Goal: Communication & Community: Share content

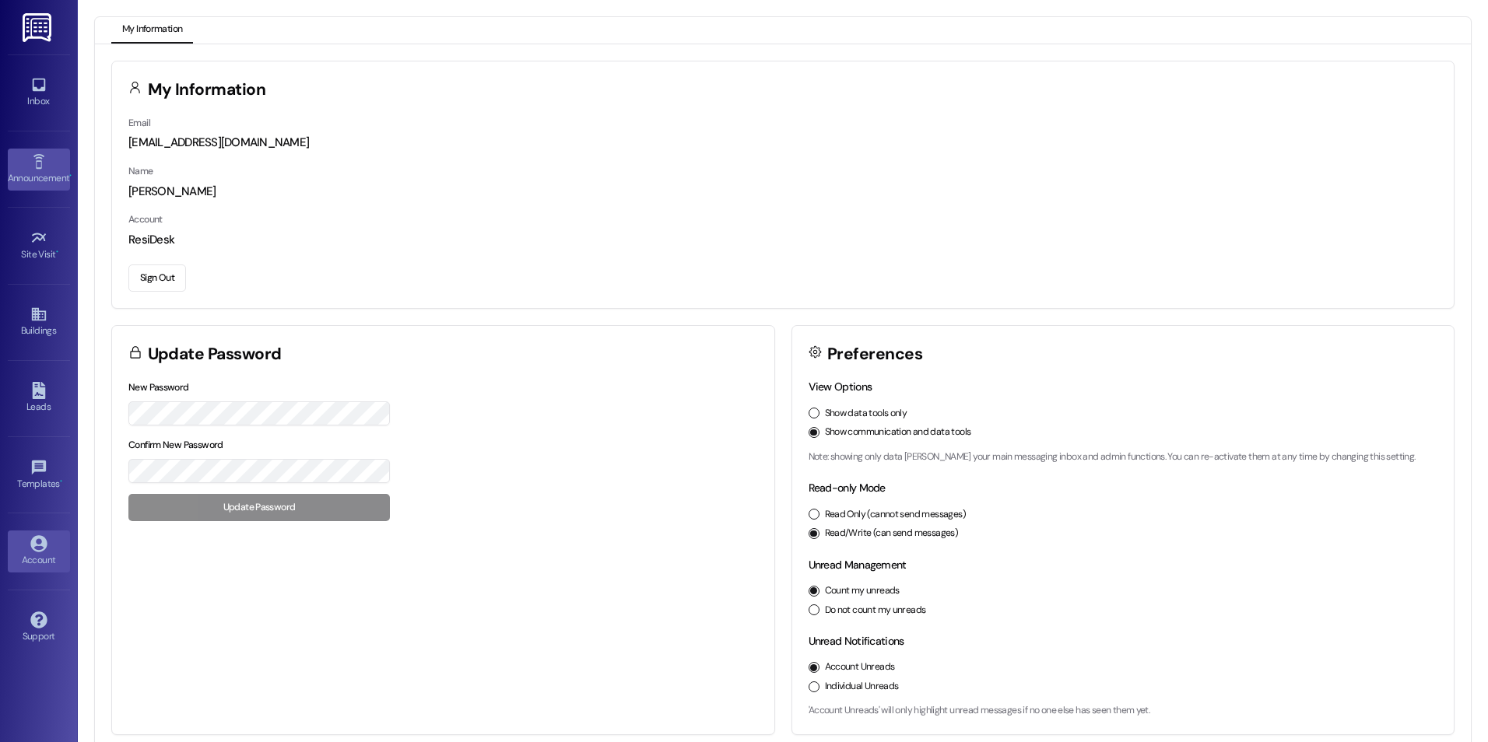
click at [54, 163] on link "Announcement •" at bounding box center [39, 170] width 62 height 42
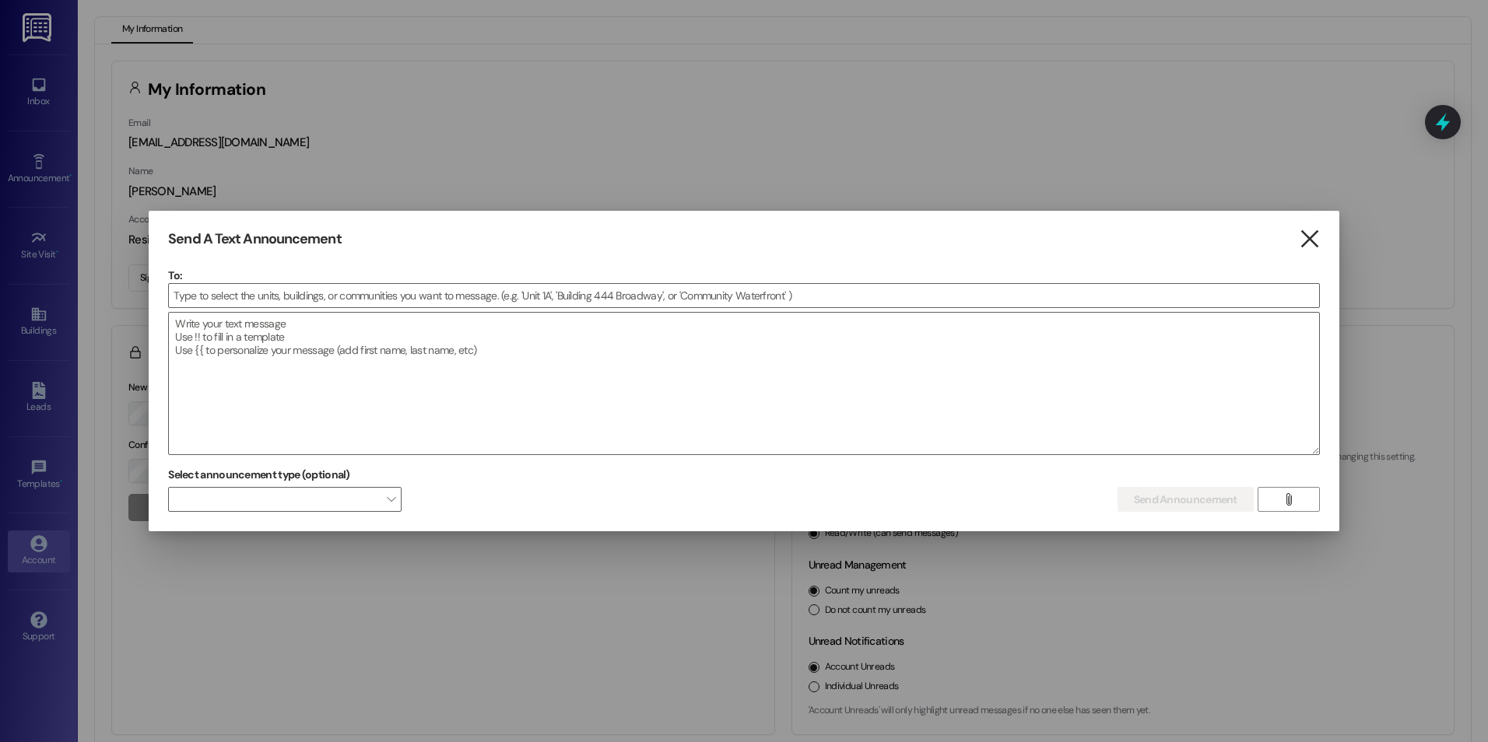
click at [1313, 235] on icon "" at bounding box center [1309, 239] width 21 height 16
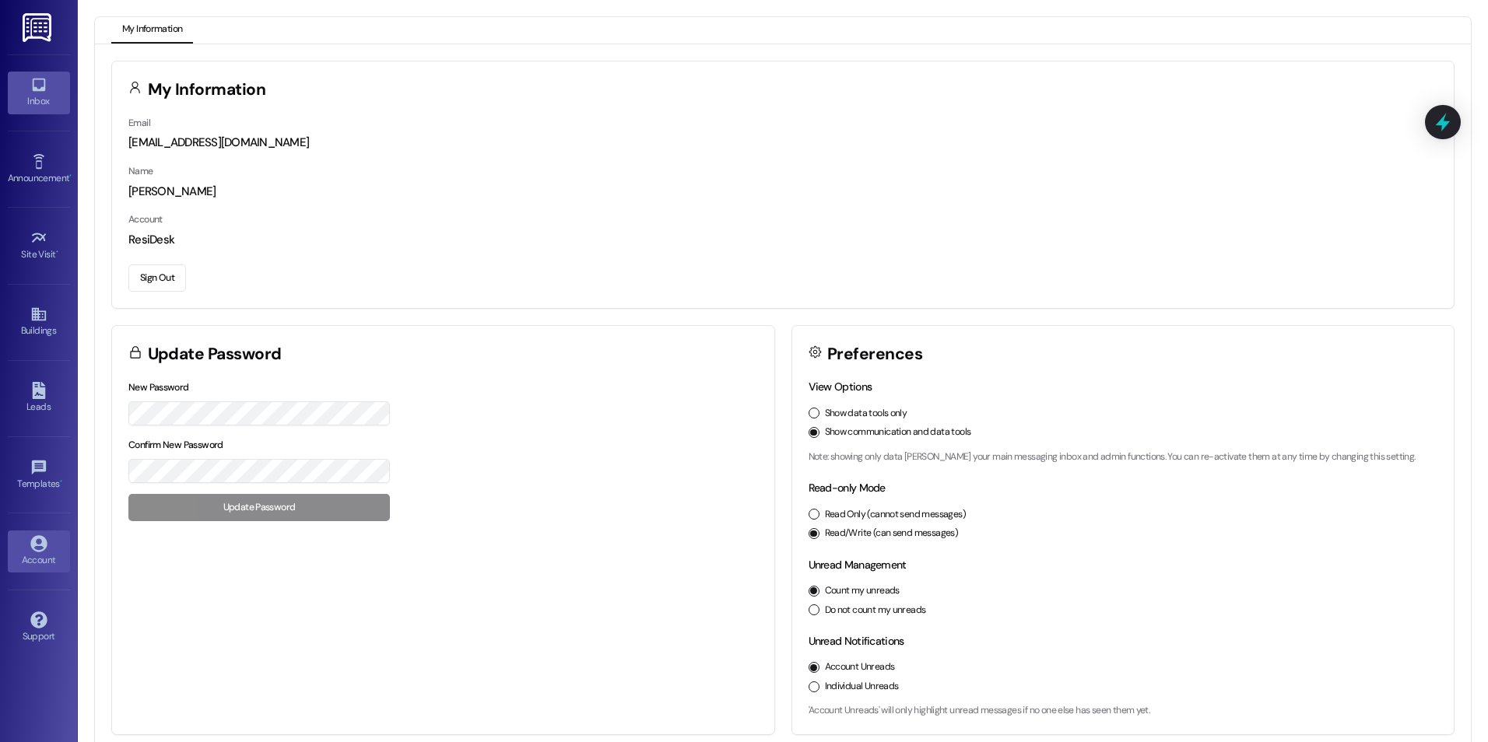
click at [47, 93] on icon at bounding box center [38, 84] width 17 height 17
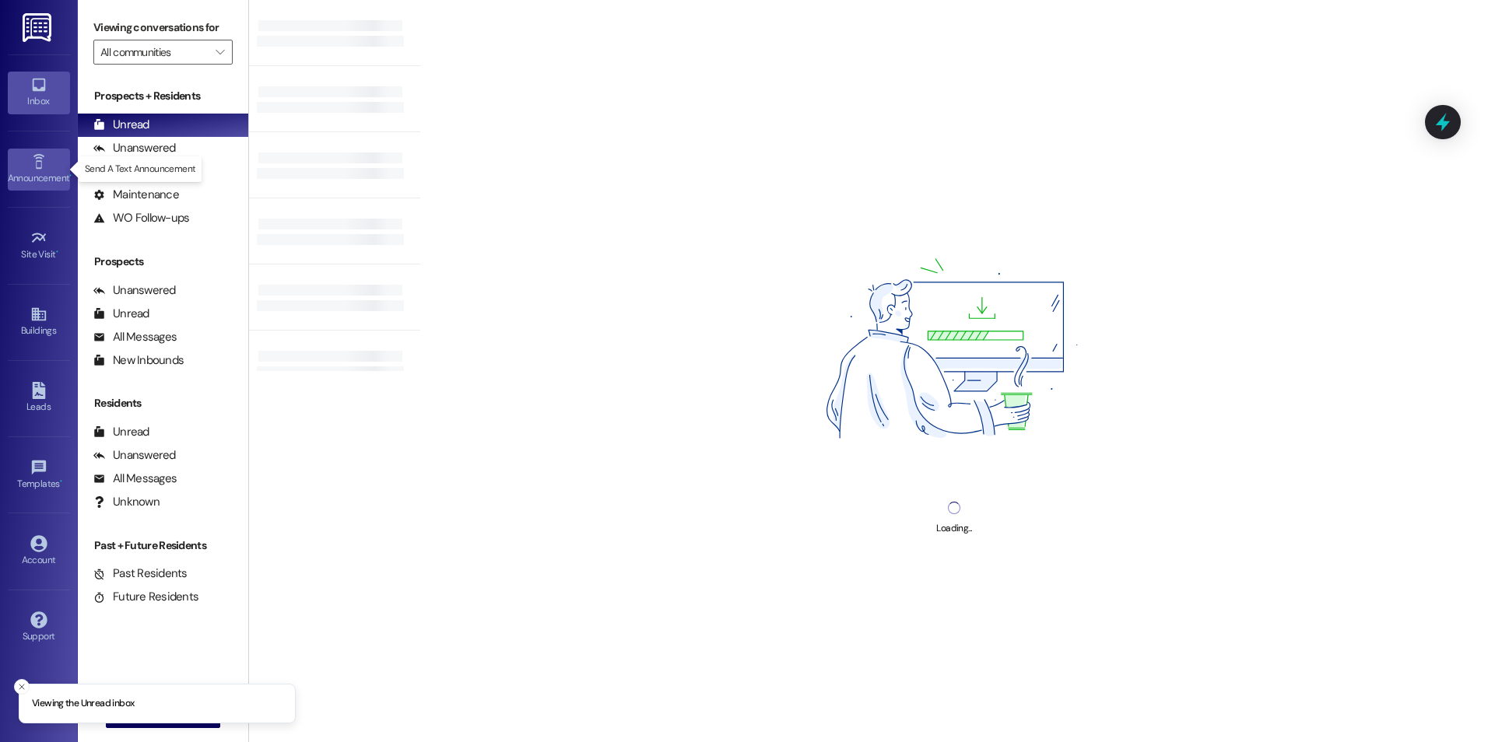
click at [36, 173] on div "Announcement •" at bounding box center [39, 178] width 78 height 16
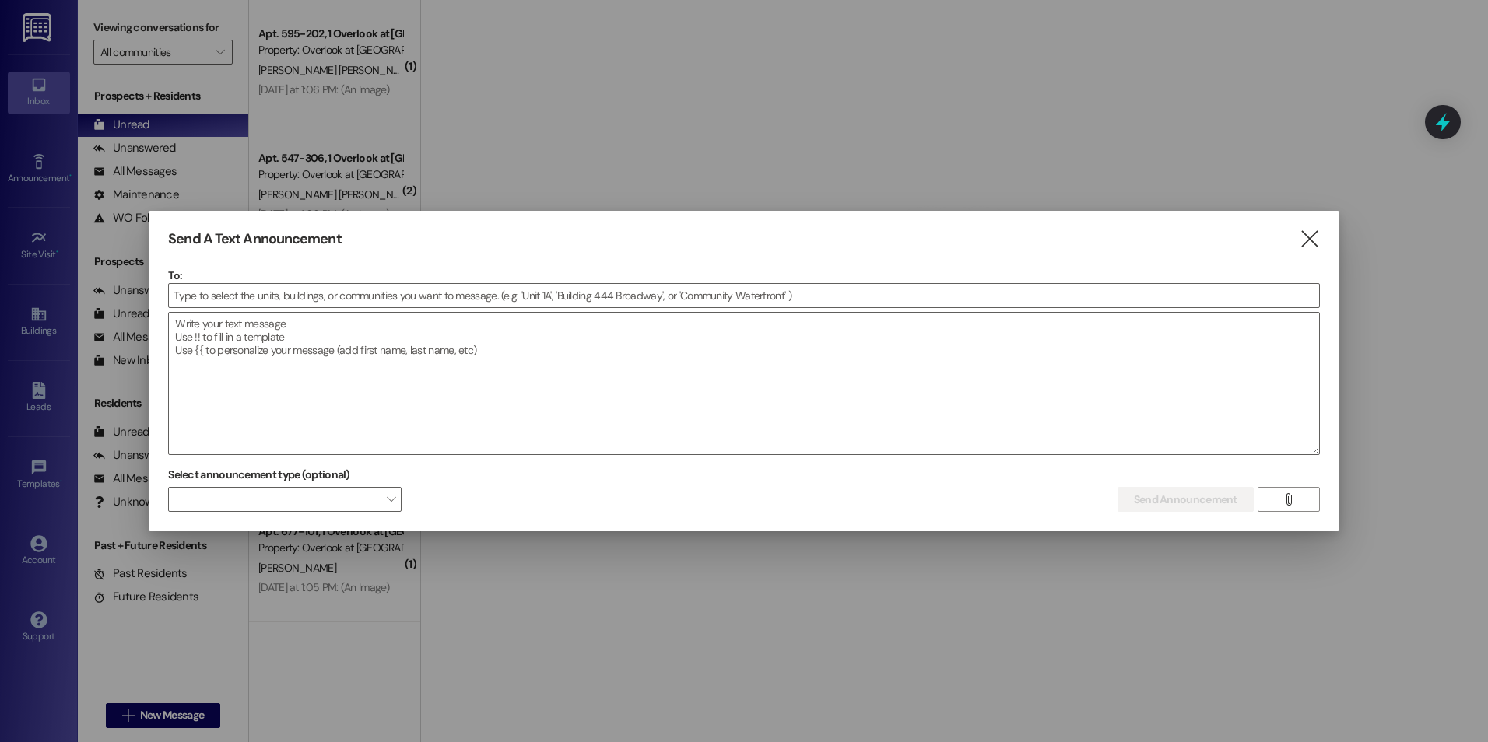
click at [37, 28] on div at bounding box center [744, 371] width 1488 height 742
click at [1319, 235] on icon "" at bounding box center [1309, 239] width 21 height 16
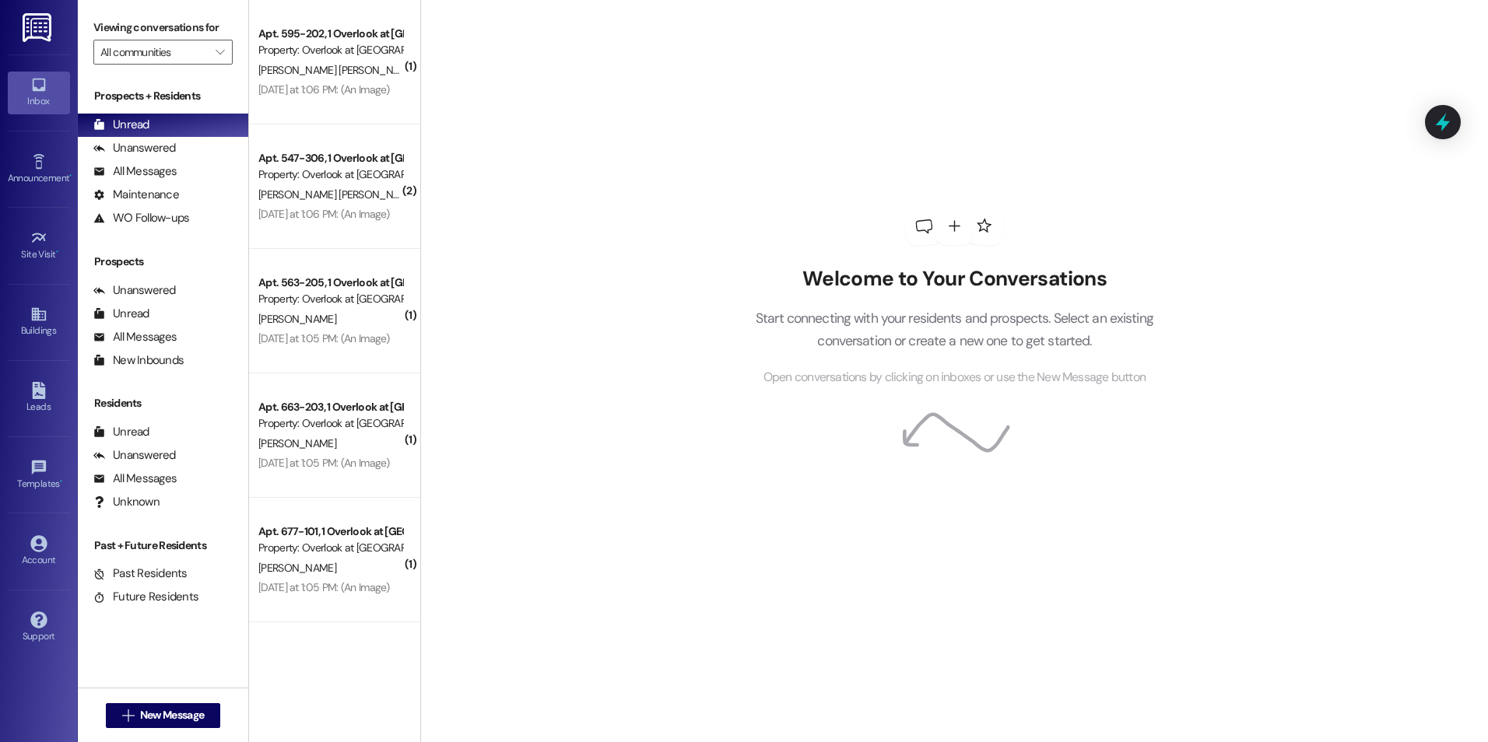
click at [30, 24] on img at bounding box center [39, 27] width 32 height 29
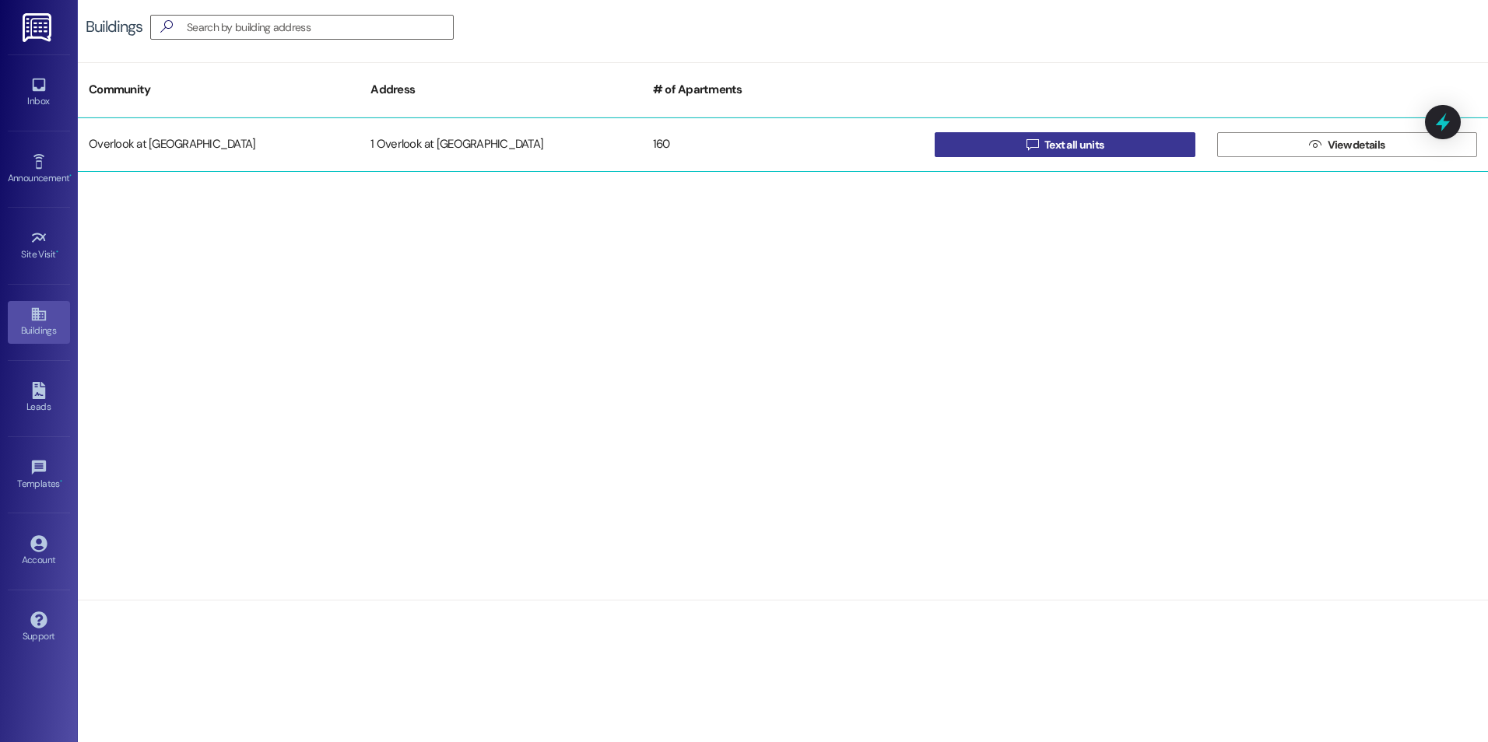
click at [1057, 143] on span "Text all units" at bounding box center [1073, 145] width 59 height 16
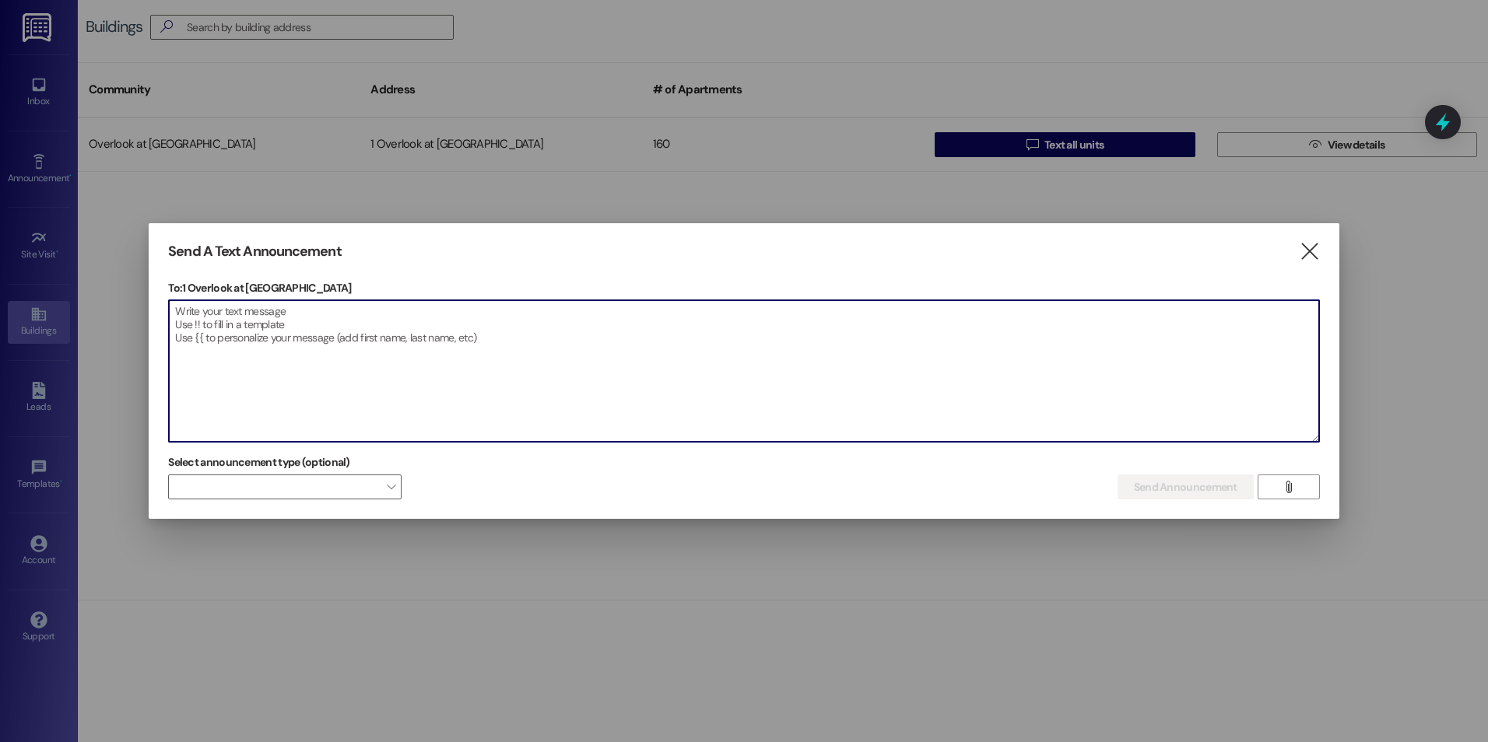
click at [197, 357] on textarea at bounding box center [744, 371] width 1150 height 142
paste textarea "BLDG 547 204 207 BLDG 563 101 102 103 105 106 107 201 202 203 204 205 206 207 3…"
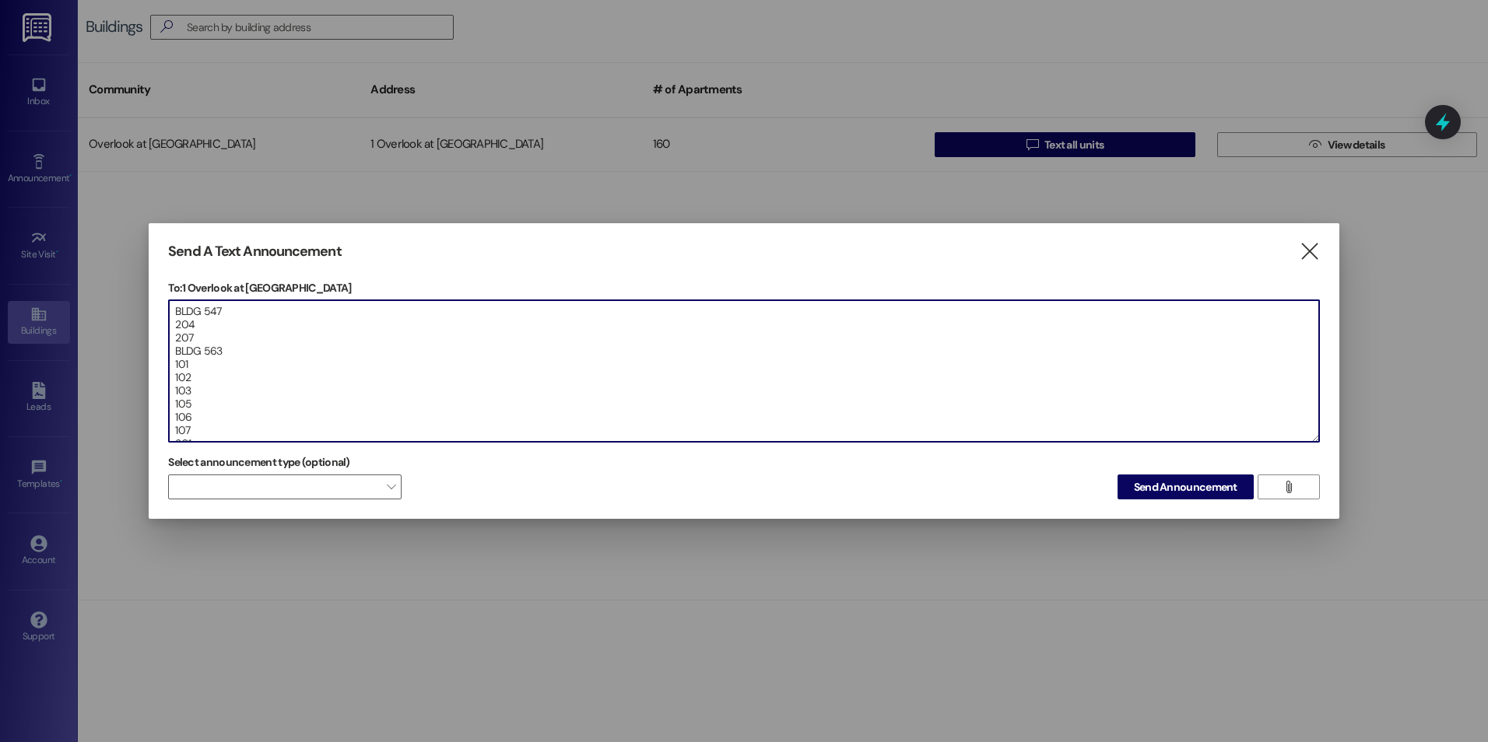
click at [175, 307] on textarea "BLDG 547 204 207 BLDG 563 101 102 103 105 106 107 201 202 203 204 205 206 207 3…" at bounding box center [744, 371] width 1150 height 142
paste textarea "[DATE] 5th to check the signal level inside the units, the following units are …"
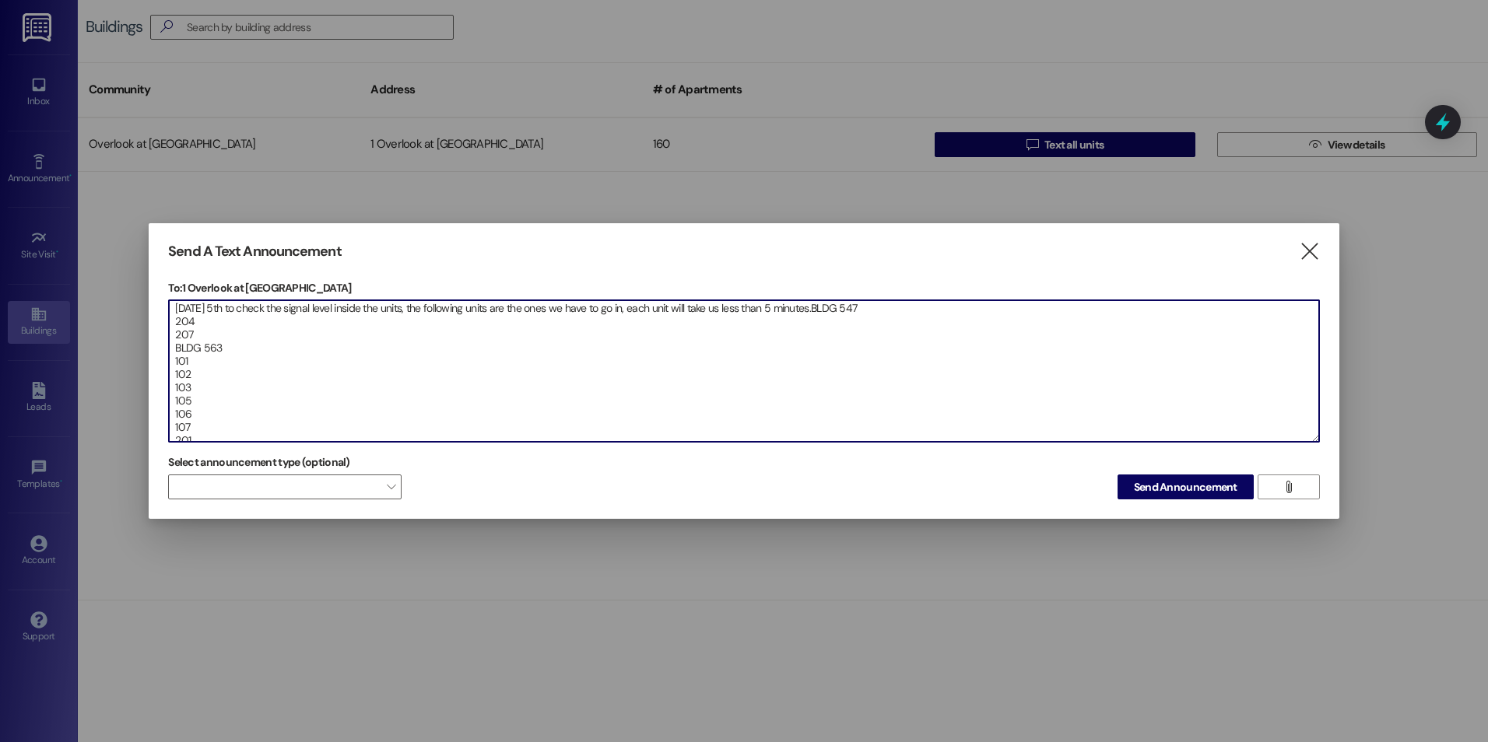
click at [225, 309] on textarea "[DATE] 5th to check the signal level inside the units, the following units are …" at bounding box center [744, 371] width 1150 height 142
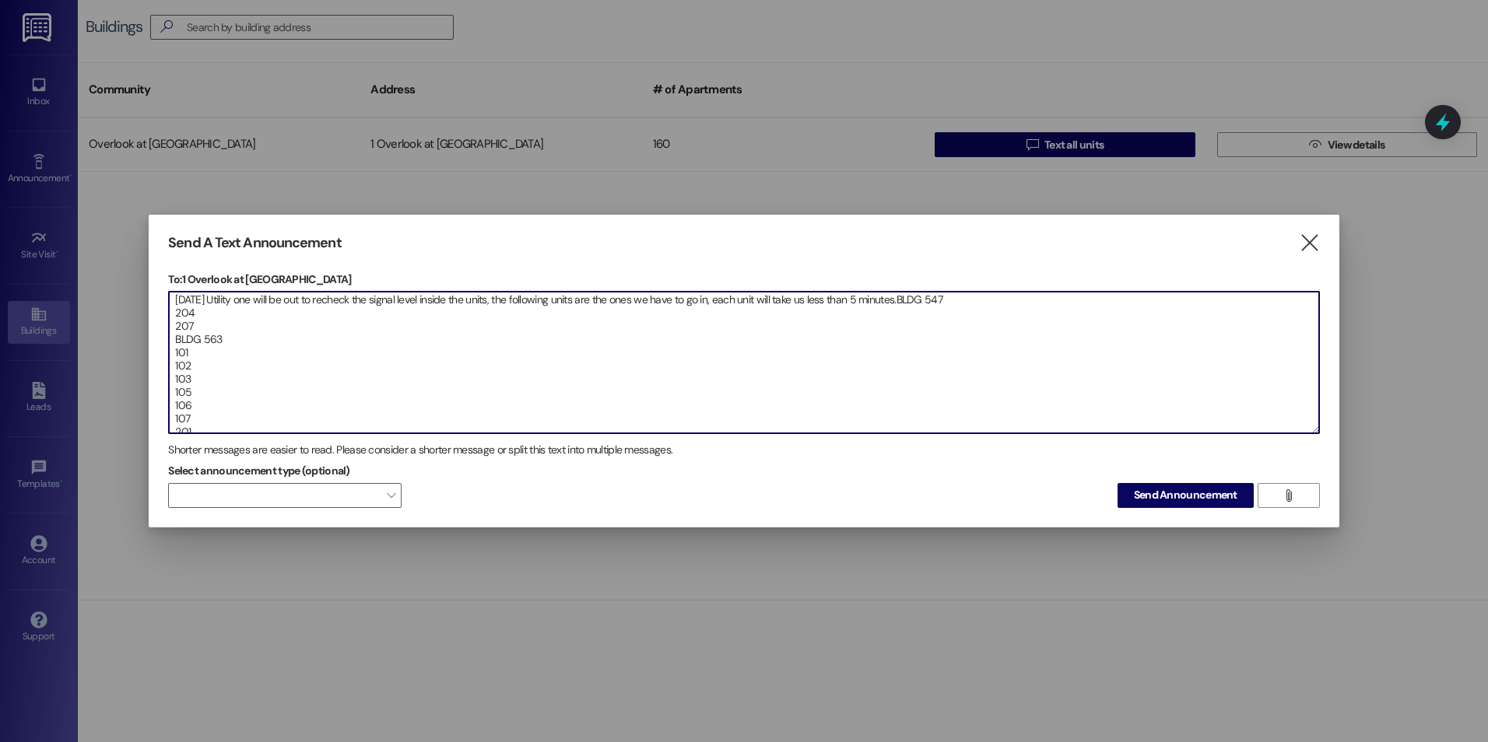
click at [530, 301] on textarea "[DATE] Utility one will be out to recheck the signal level inside the units, th…" at bounding box center [744, 363] width 1150 height 142
drag, startPoint x: 824, startPoint y: 300, endPoint x: 607, endPoint y: 300, distance: 217.1
click at [607, 300] on textarea "[DATE] Utility one will be out to recheck the signal level inside the units ind…" at bounding box center [744, 363] width 1150 height 142
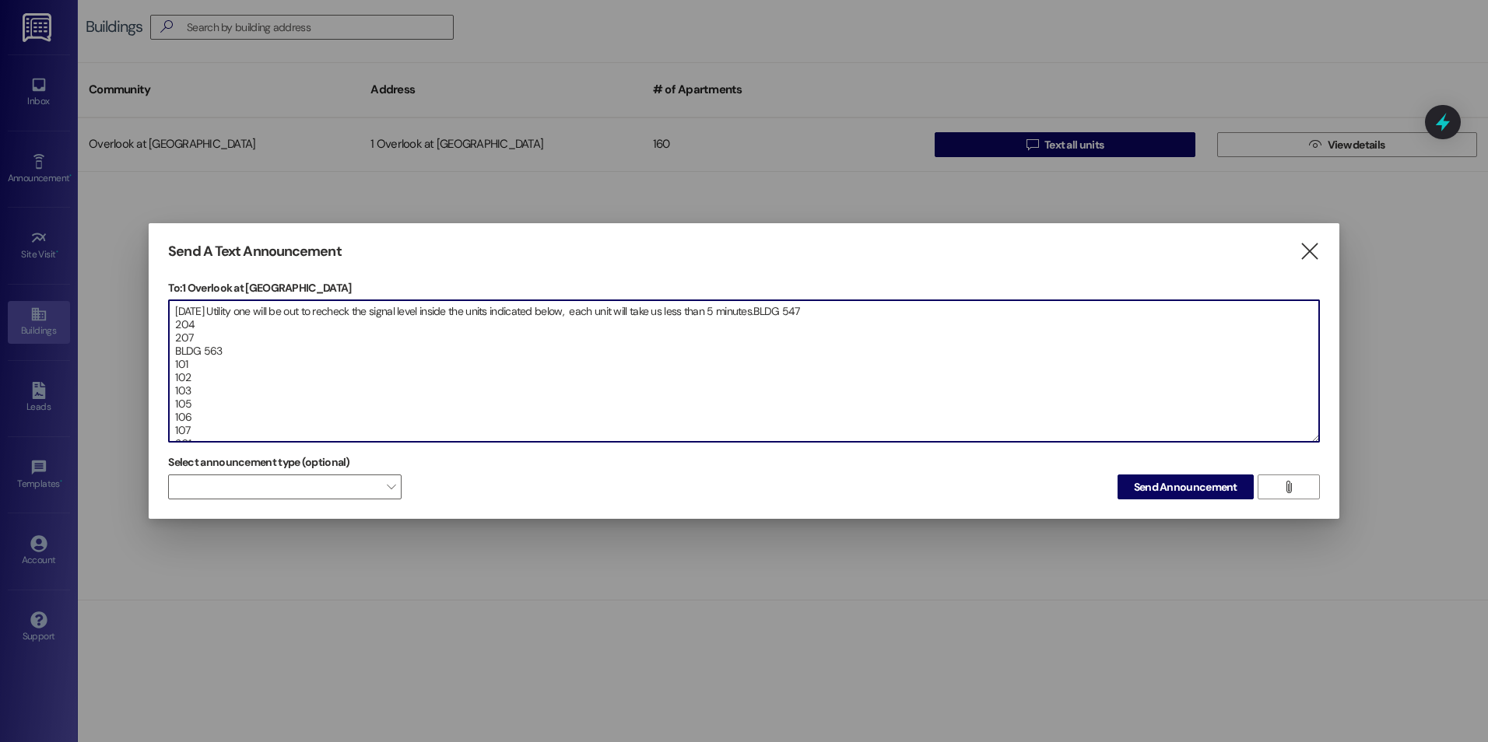
click at [542, 363] on textarea "[DATE] Utility one will be out to recheck the signal level inside the units ind…" at bounding box center [744, 371] width 1150 height 142
click at [643, 341] on textarea "[DATE] Utility one will be out to recheck the signal level inside the units ind…" at bounding box center [744, 371] width 1150 height 142
click at [766, 356] on textarea "[DATE] Utility one will be out to recheck the signal level inside the units ind…" at bounding box center [744, 371] width 1150 height 142
click at [860, 312] on textarea "[DATE] Utility one will be out to recheck the signal level inside the units ind…" at bounding box center [744, 371] width 1150 height 142
click at [796, 308] on textarea "[DATE] Utility one will be out to recheck the signal level inside the units ind…" at bounding box center [744, 371] width 1150 height 142
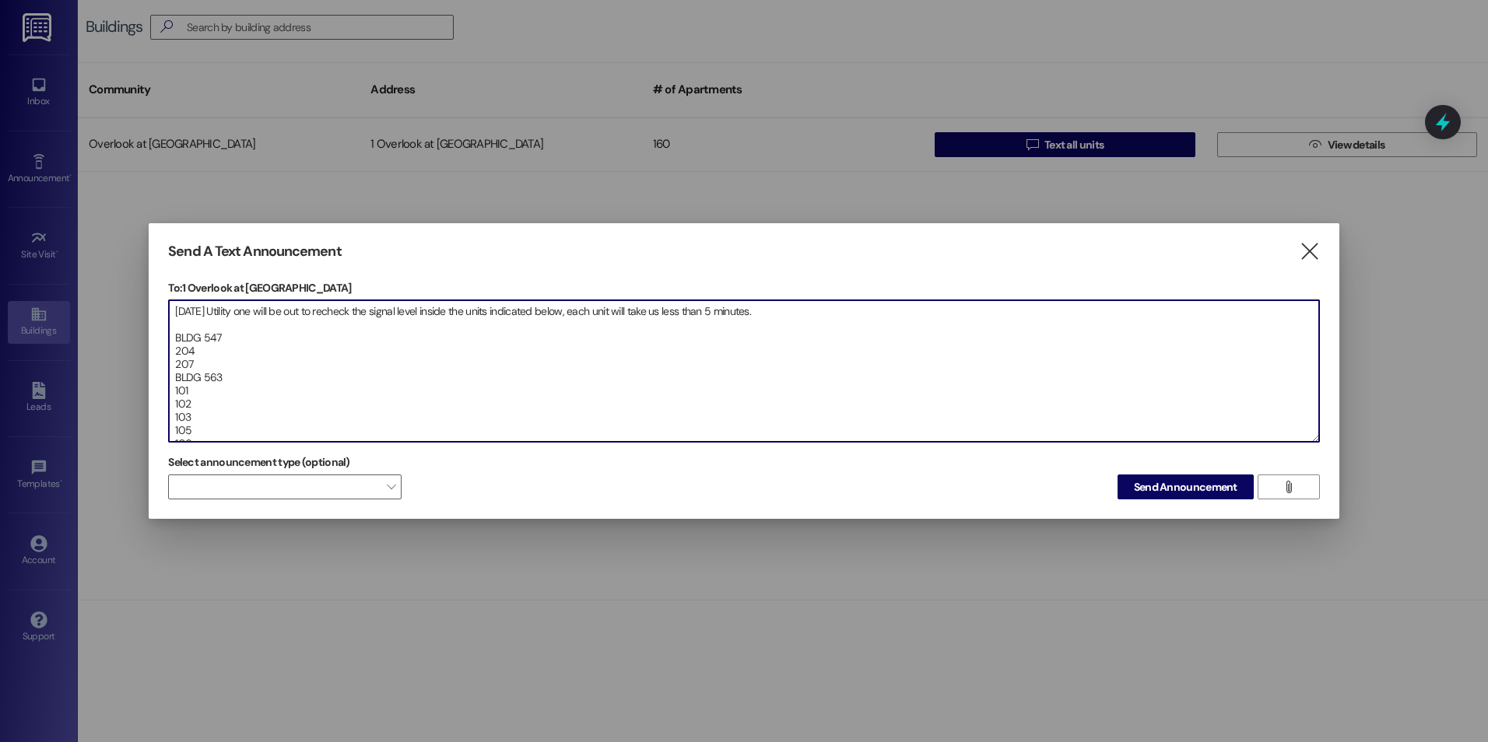
click at [241, 317] on textarea "[DATE] Utility one will be out to recheck the signal level inside the units ind…" at bounding box center [744, 371] width 1150 height 142
click at [811, 307] on textarea "[DATE] Utility one will be out to recheck the signal level inside the units ind…" at bounding box center [744, 371] width 1150 height 142
click at [808, 314] on textarea "[DATE] Utility one will be out to recheck the signal level inside the units ind…" at bounding box center [744, 371] width 1150 height 142
click at [176, 324] on textarea "[DATE] Utility one will be out to recheck the signal level inside the units ind…" at bounding box center [744, 371] width 1150 height 142
click at [814, 312] on textarea "[DATE] Utility one will be out to recheck the signal level inside the units ind…" at bounding box center [744, 371] width 1150 height 142
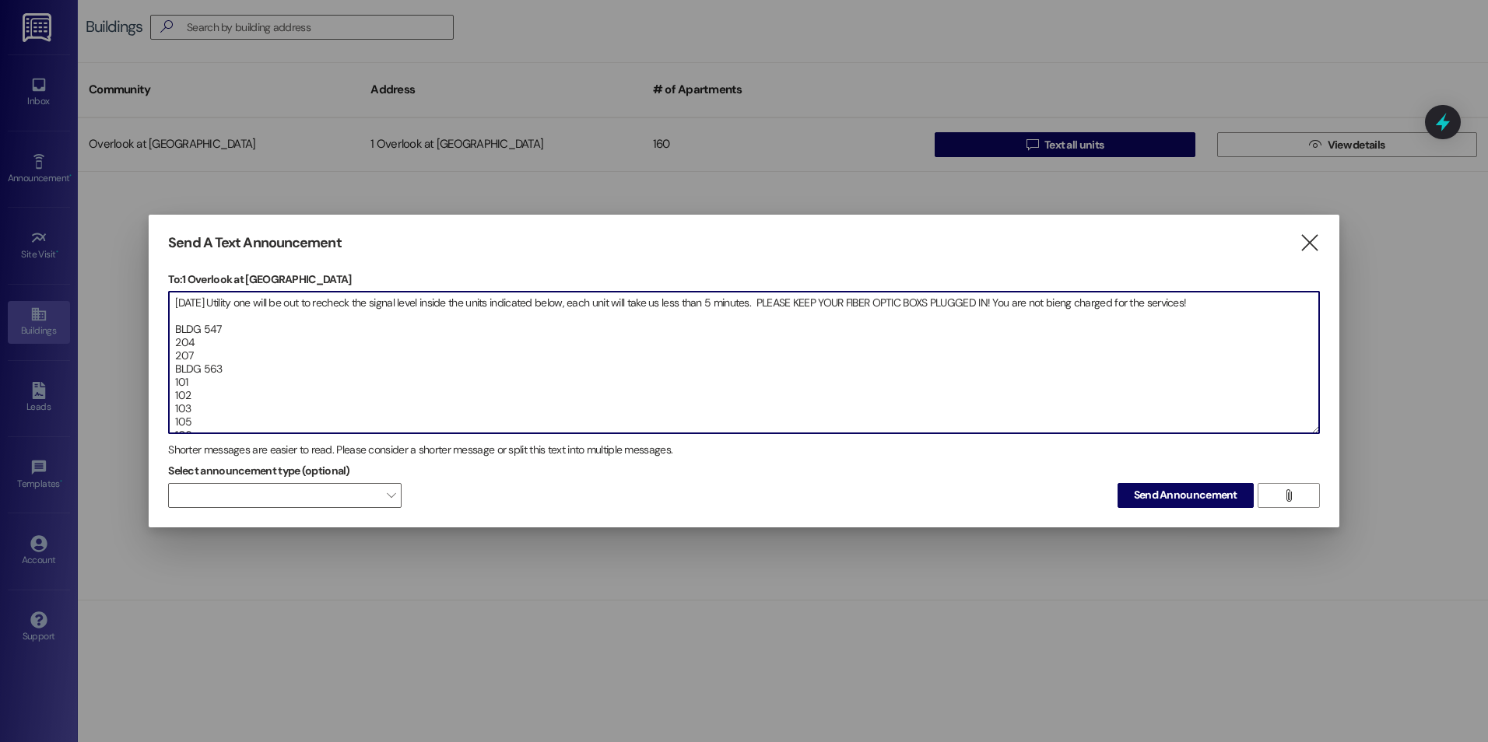
click at [1097, 300] on textarea "[DATE] Utility one will be out to recheck the signal level inside the units ind…" at bounding box center [744, 363] width 1150 height 142
click at [1221, 302] on textarea "[DATE] Utility one will be out to recheck the signal level inside the units ind…" at bounding box center [744, 363] width 1150 height 142
click at [275, 315] on textarea "[DATE] Utility one will be out to recheck the signal level inside the units ind…" at bounding box center [744, 363] width 1150 height 142
click at [698, 297] on textarea "[DATE] Utility one will be out to recheck the signal level inside the units ind…" at bounding box center [744, 363] width 1150 height 142
click at [797, 355] on textarea "[DATE] Utility one will be out to recheck the signal level inside the units ind…" at bounding box center [744, 363] width 1150 height 142
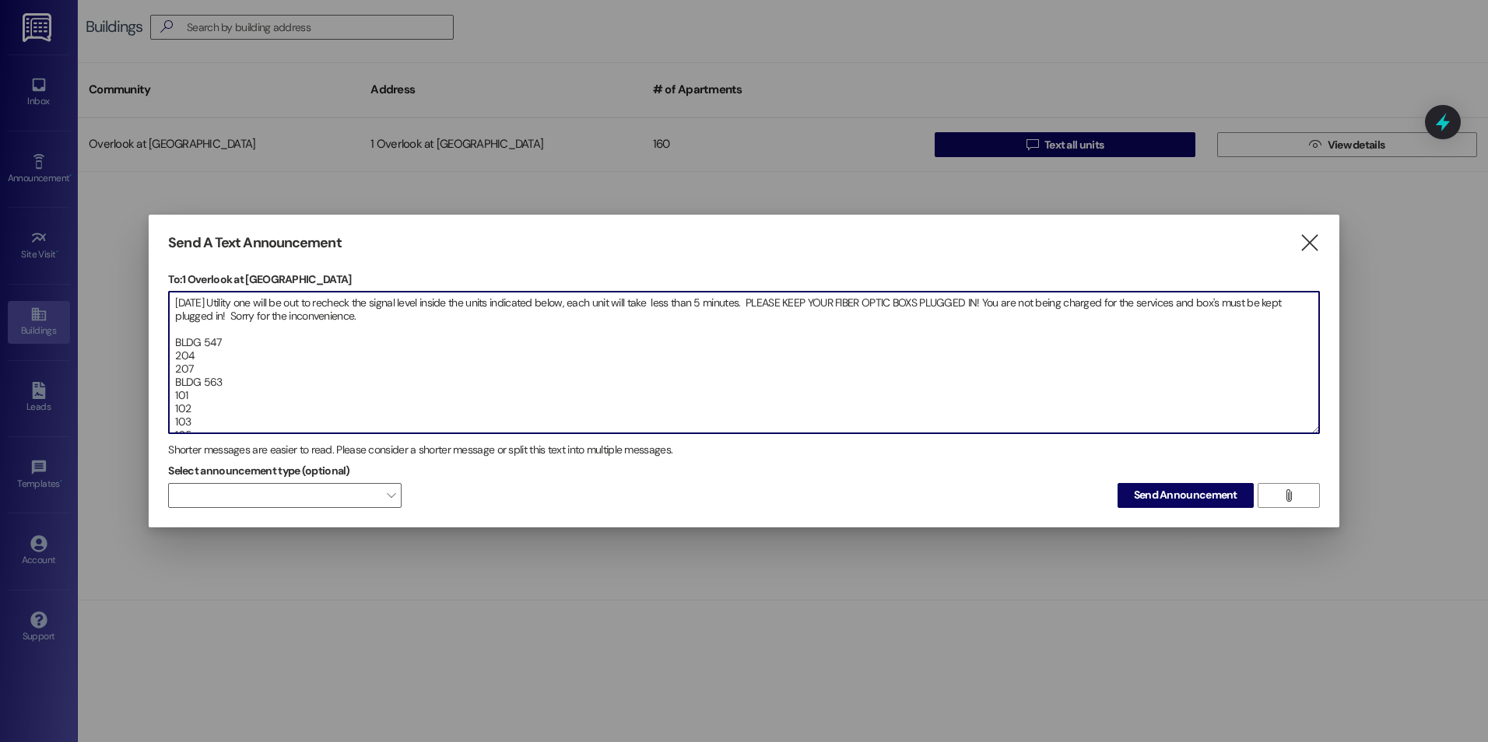
click at [408, 317] on textarea "[DATE] Utility one will be out to recheck the signal level inside the units ind…" at bounding box center [744, 363] width 1150 height 142
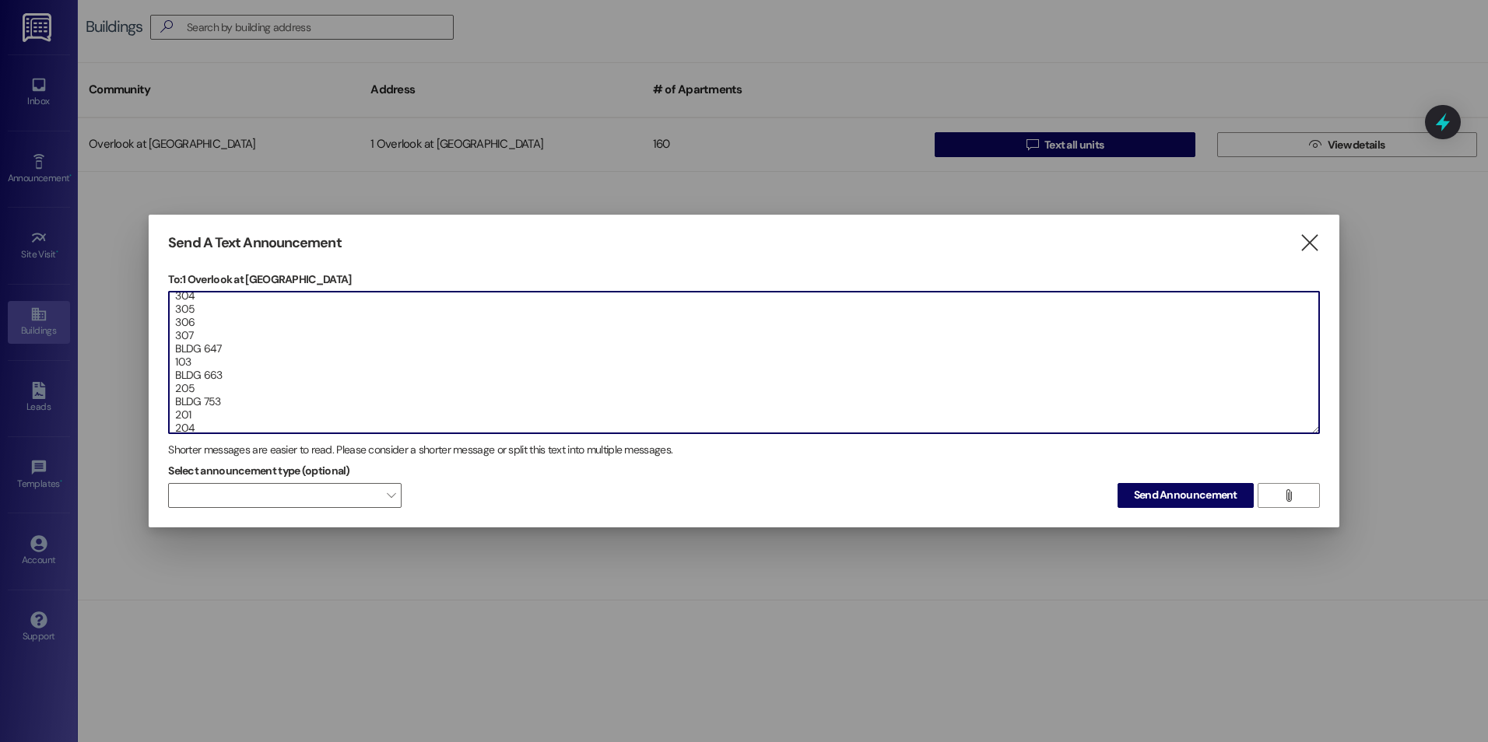
scroll to position [357, 0]
click at [181, 417] on textarea "[DATE] Utility one will be out to recheck the signal level inside the units ind…" at bounding box center [744, 363] width 1150 height 142
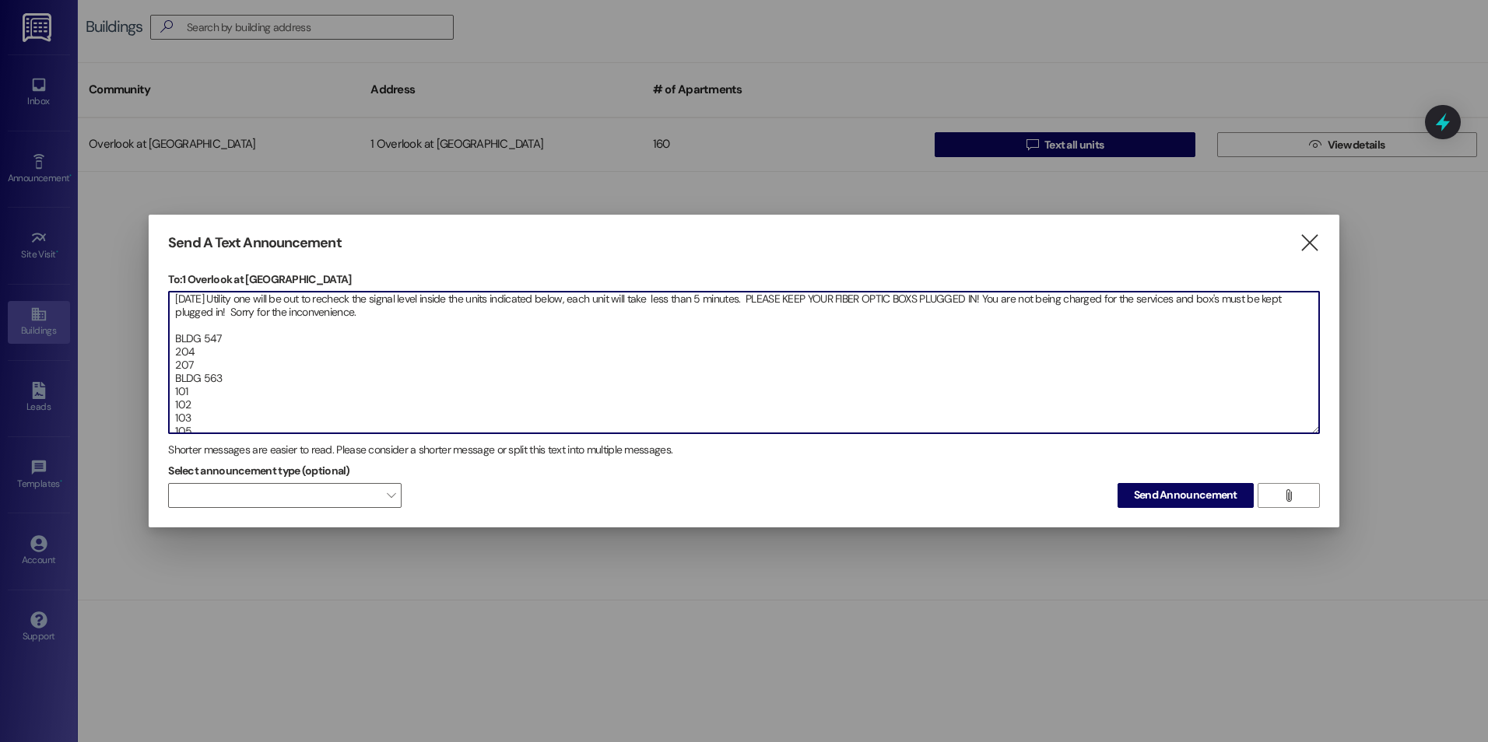
scroll to position [0, 0]
click at [176, 298] on textarea "[DATE] Utility one will be out to recheck the signal level inside the units ind…" at bounding box center [744, 363] width 1150 height 142
click at [172, 302] on textarea "[DATE] Utility one will be out to recheck the signal level inside the units ind…" at bounding box center [744, 363] width 1150 height 142
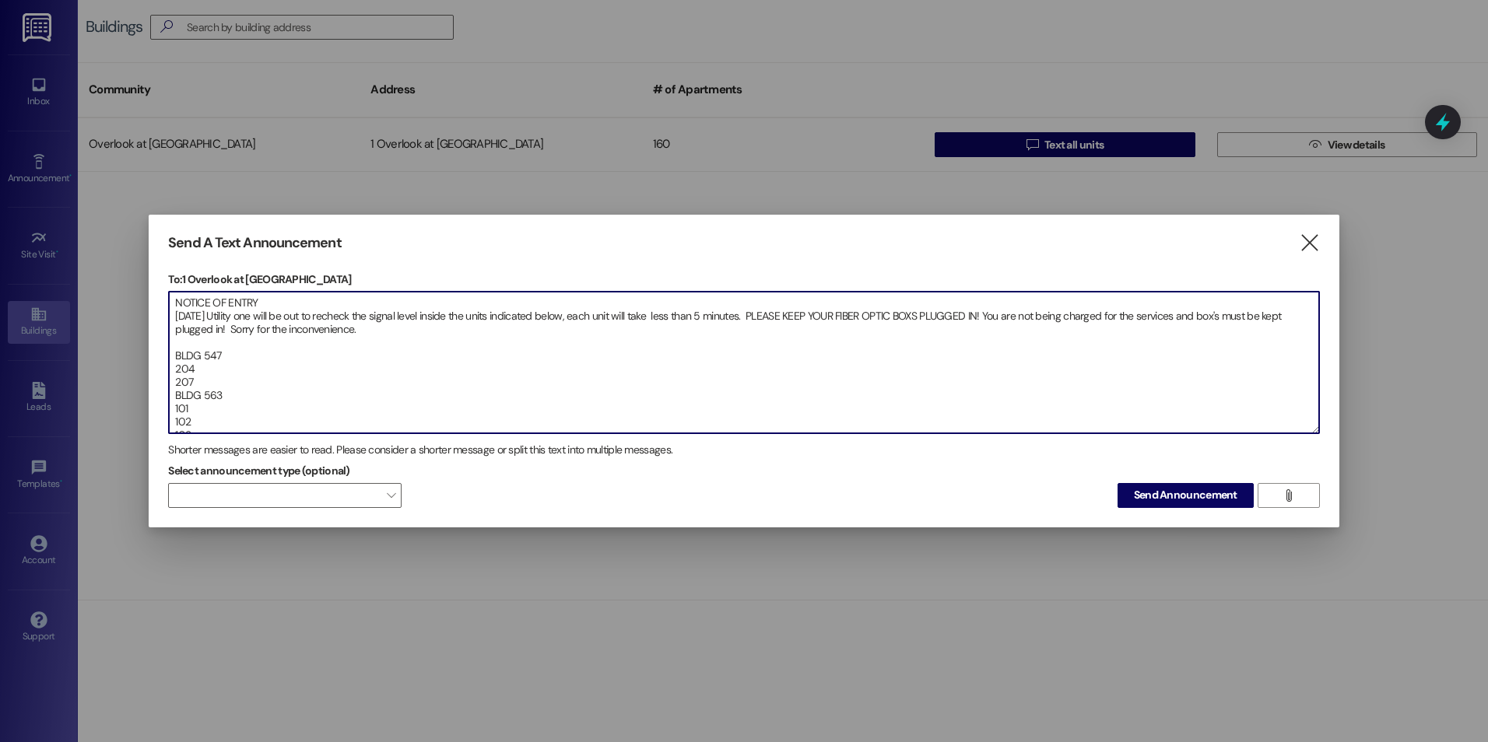
click at [247, 314] on textarea "NOTICE OF ENTRY [DATE] Utility one will be out to recheck the signal level insi…" at bounding box center [744, 363] width 1150 height 142
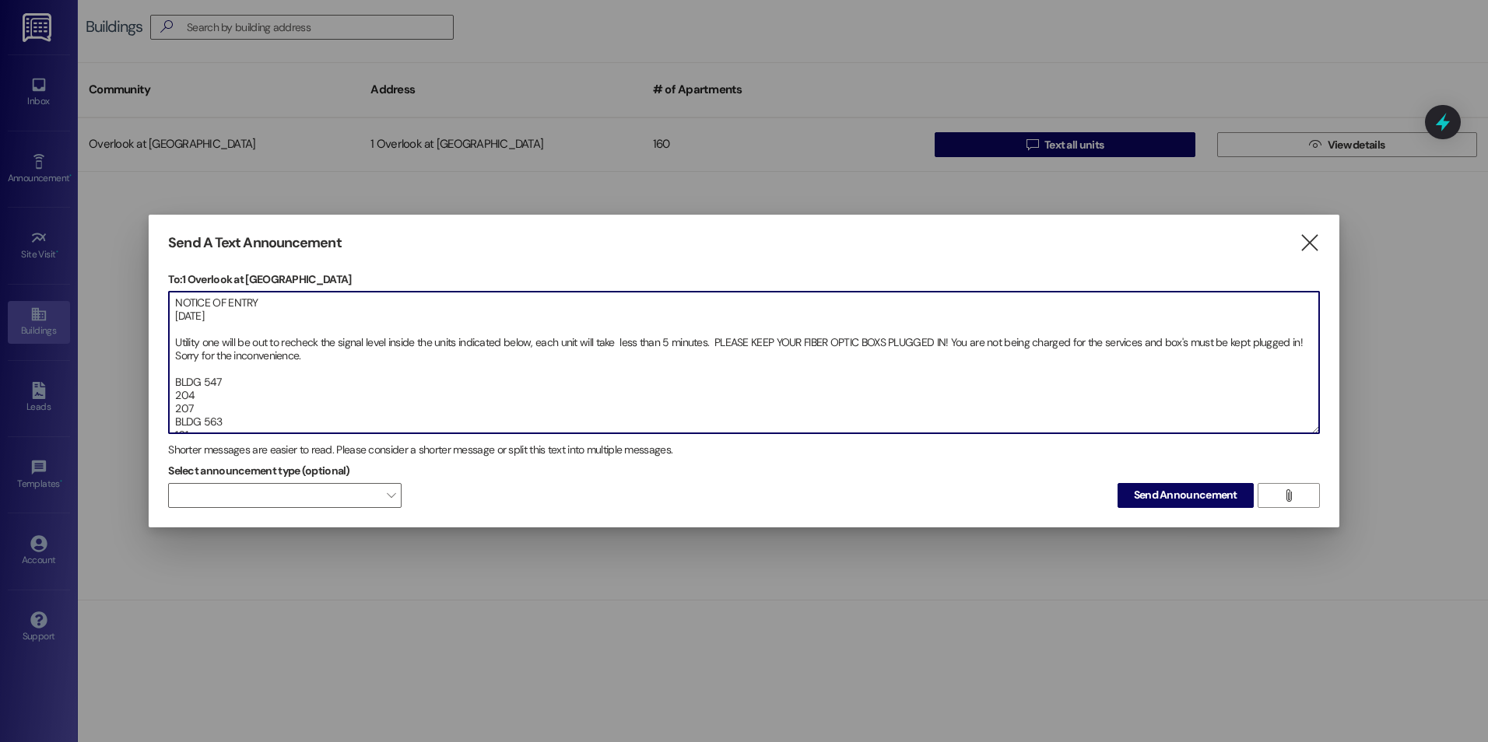
drag, startPoint x: 246, startPoint y: 314, endPoint x: 257, endPoint y: 303, distance: 16.0
click at [249, 316] on textarea "NOTICE OF ENTRY [DATE] Utility one will be out to recheck the signal level insi…" at bounding box center [744, 363] width 1150 height 142
click at [359, 314] on textarea "NOTICE OF ENTRY [DATE] Utility one will be out to recheck the signal level insi…" at bounding box center [744, 363] width 1150 height 142
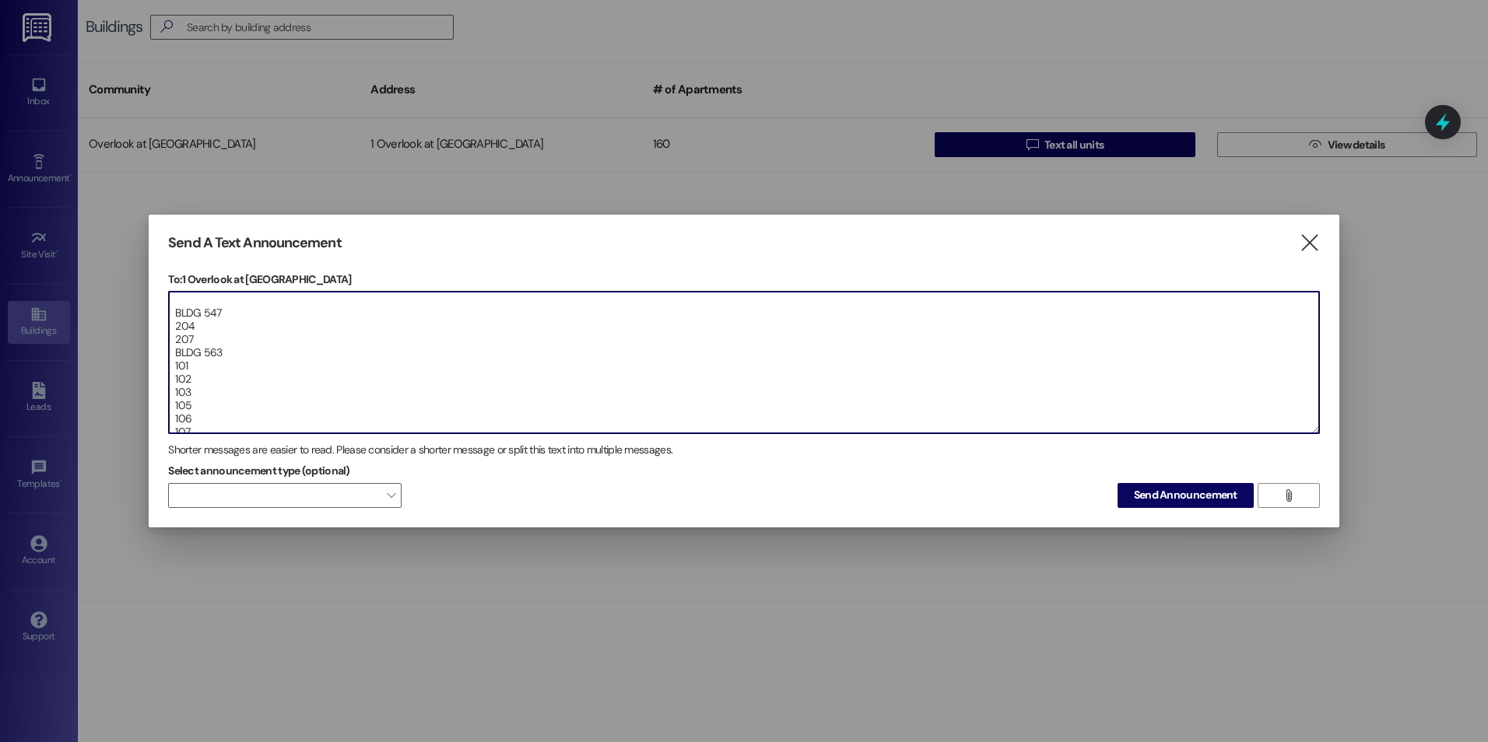
scroll to position [233, 0]
type textarea "NOTICE OF ENTRY [DATE] Utility one will be out to recheck the signal level insi…"
click at [347, 494] on span at bounding box center [284, 495] width 233 height 25
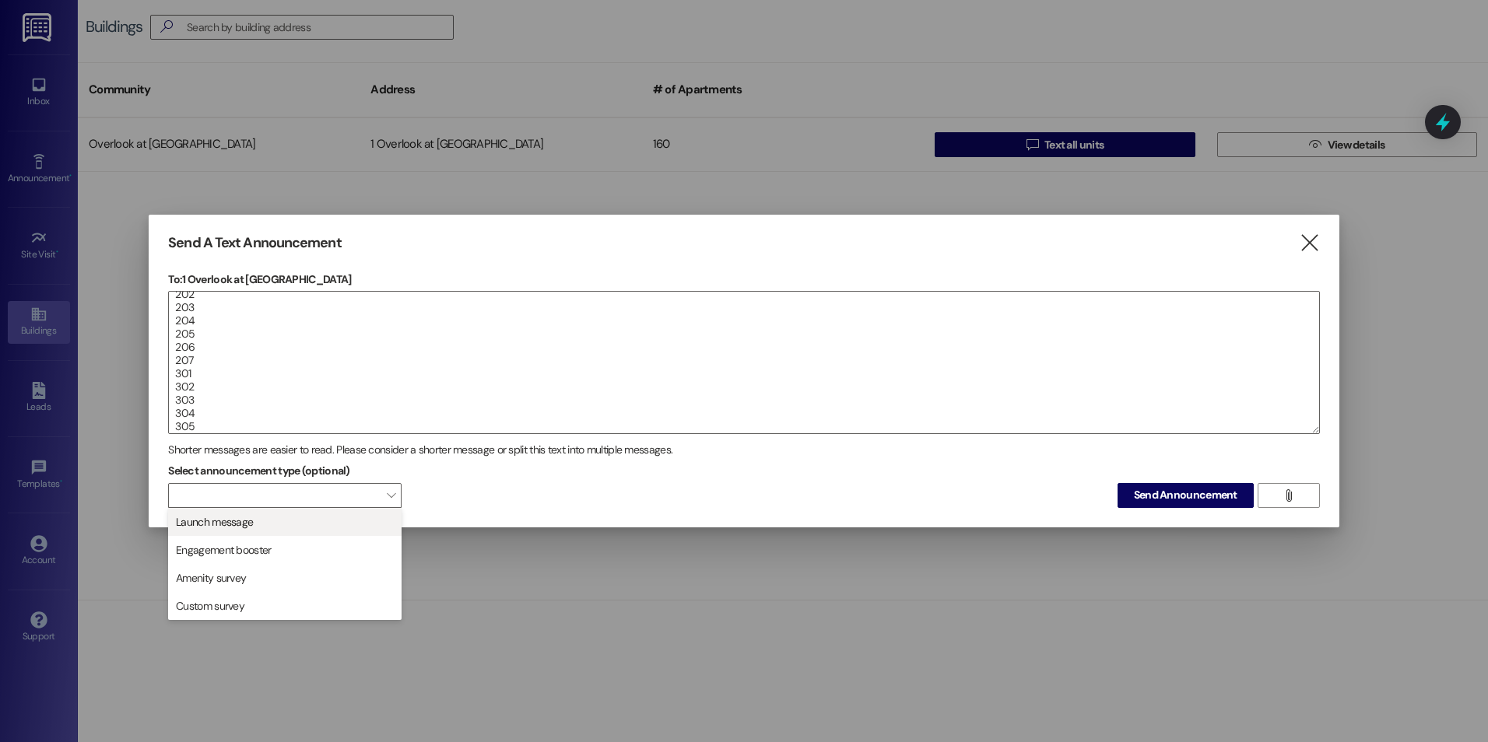
click at [255, 525] on span "Launch message" at bounding box center [284, 522] width 219 height 17
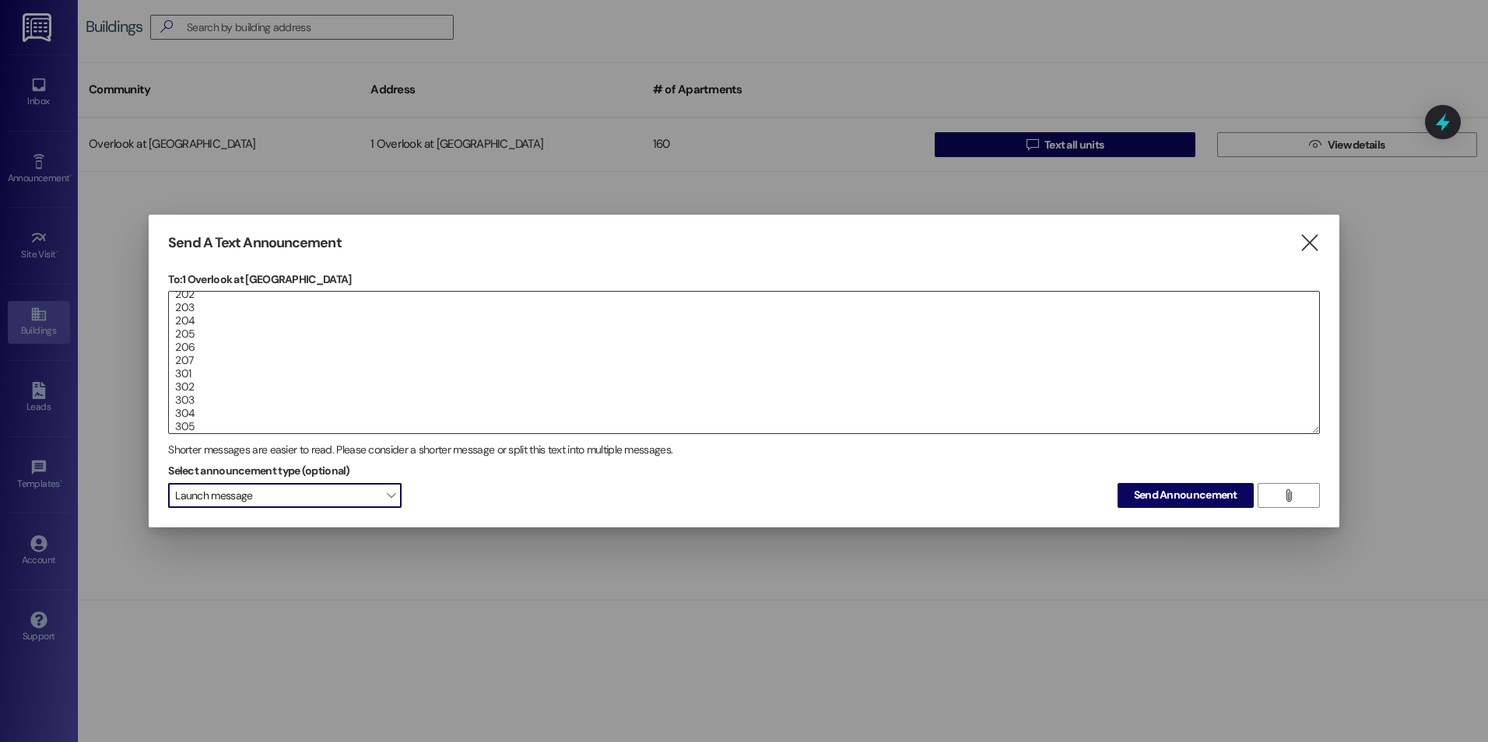
scroll to position [0, 0]
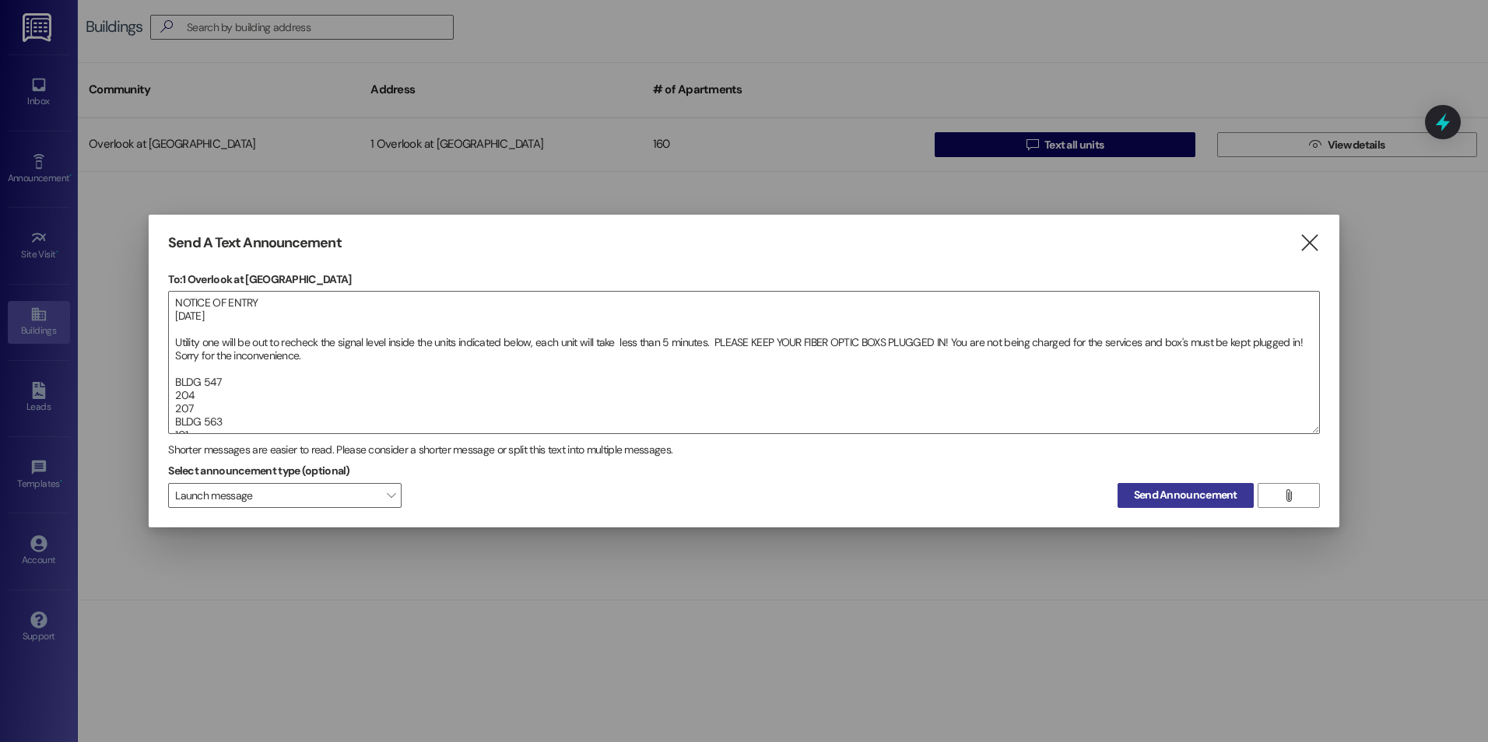
click at [1175, 496] on span "Send Announcement" at bounding box center [1185, 495] width 103 height 16
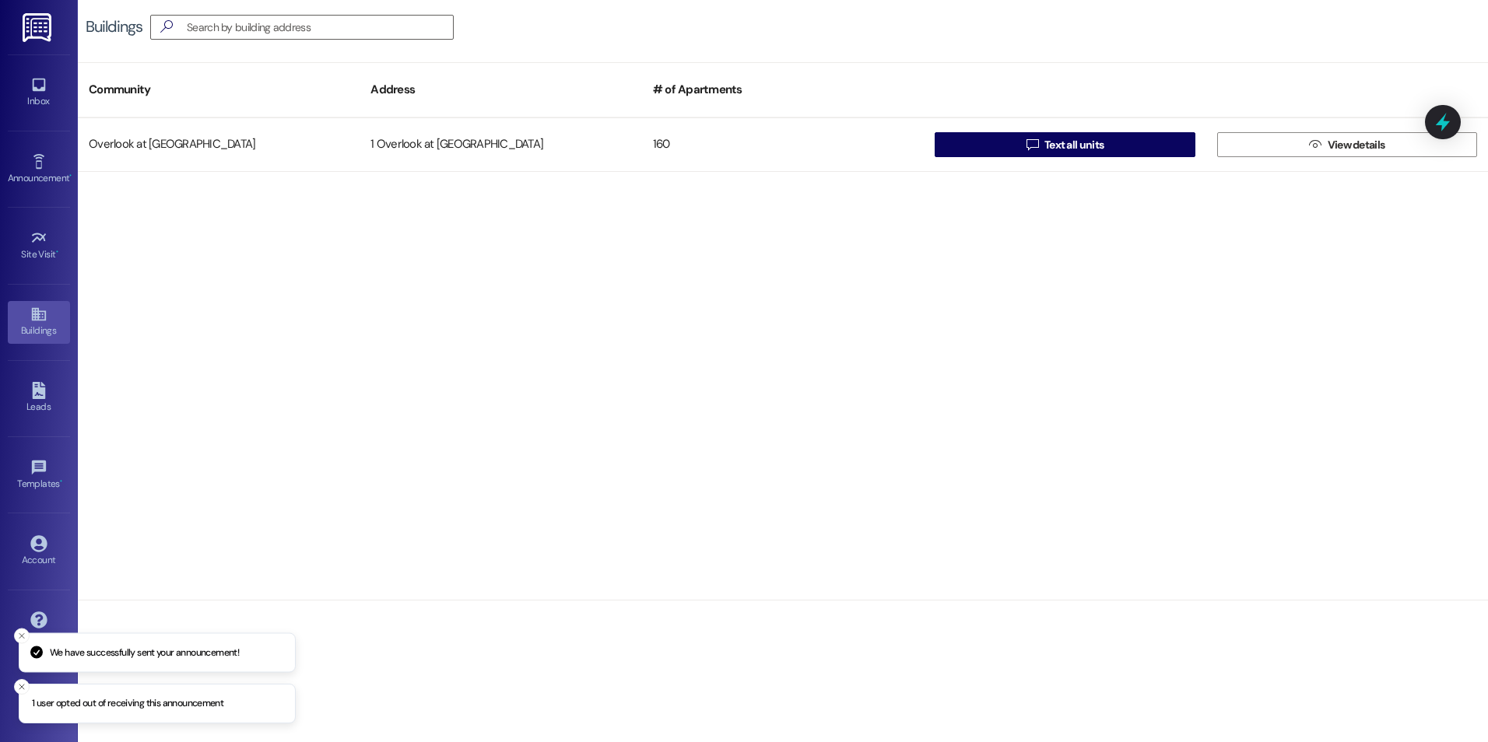
click at [71, 709] on p "1 user opted out of receiving this announcement" at bounding box center [127, 704] width 191 height 14
click at [70, 707] on p "1 user opted out of receiving this announcement" at bounding box center [127, 704] width 191 height 14
click at [72, 703] on p "1 user opted out of receiving this announcement" at bounding box center [127, 704] width 191 height 14
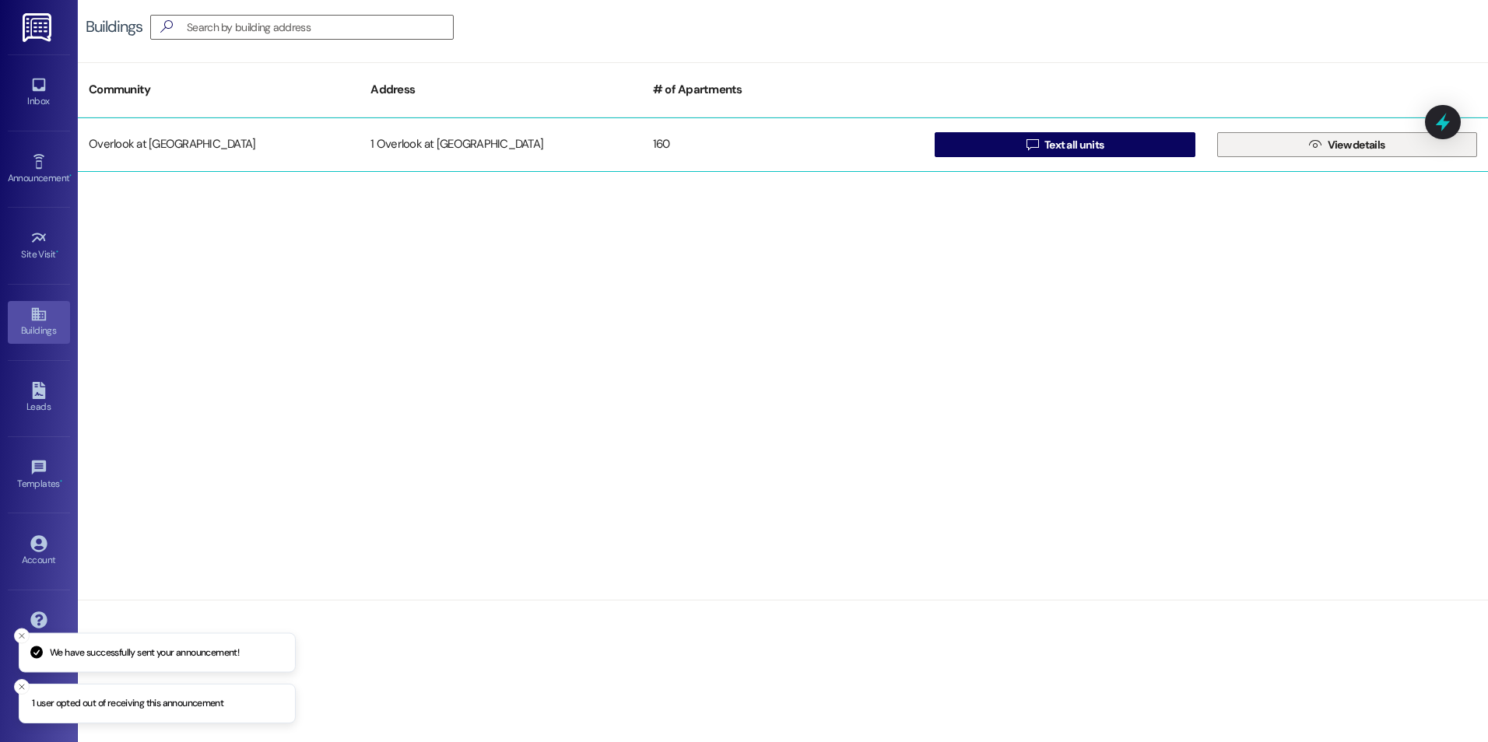
click at [1324, 146] on span "View details" at bounding box center [1356, 145] width 64 height 16
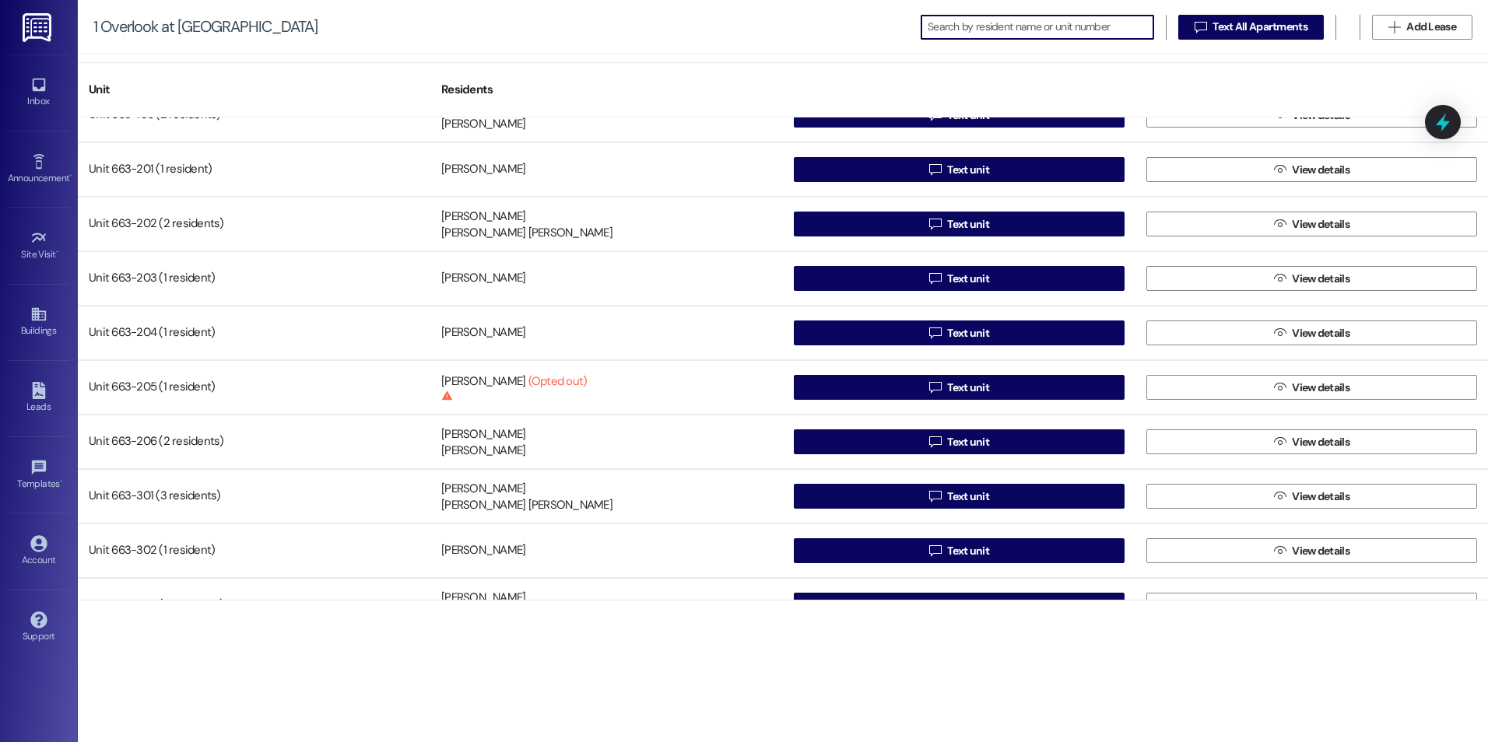
scroll to position [5369, 0]
